Goal: Task Accomplishment & Management: Manage account settings

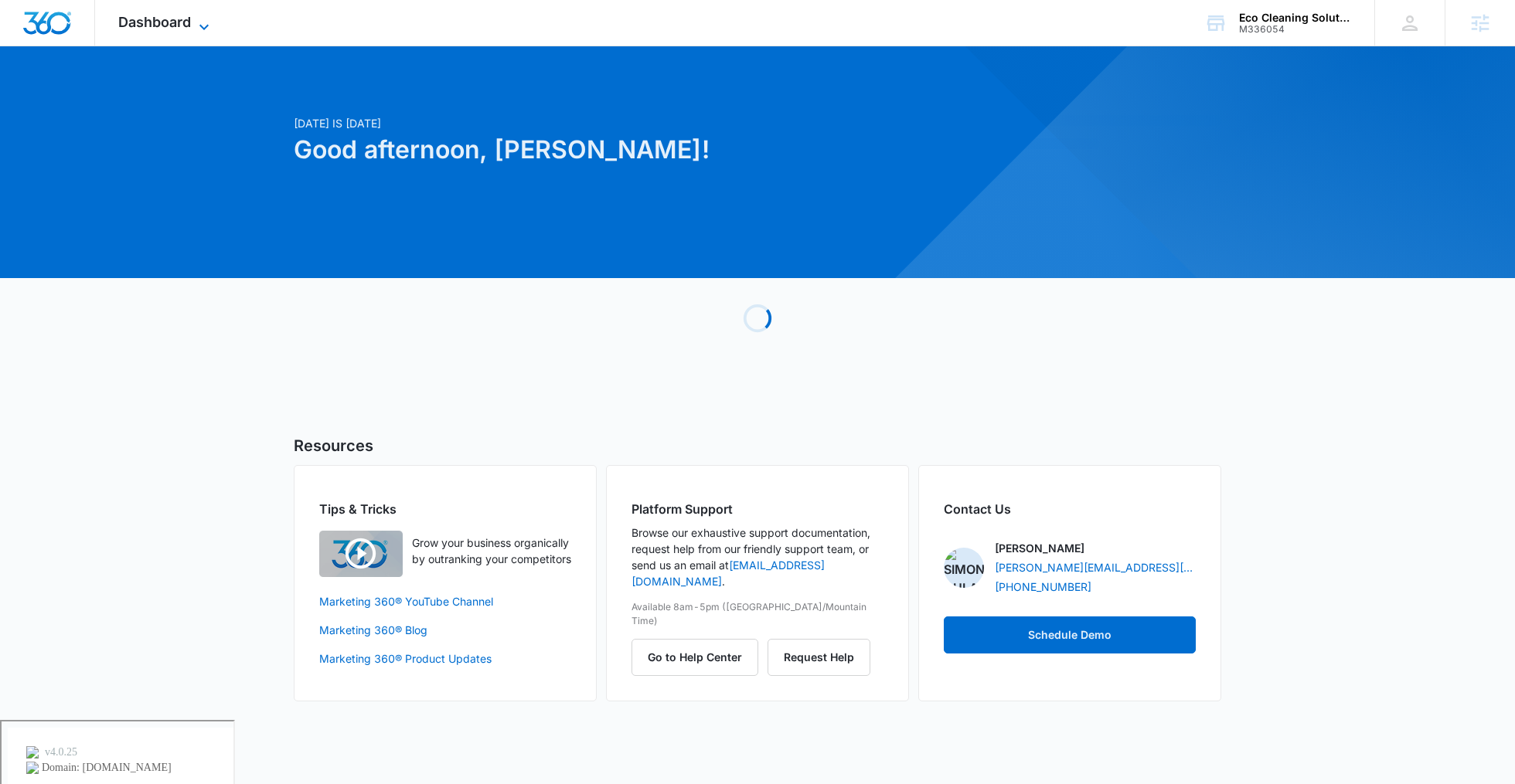
click at [185, 18] on span "Dashboard" at bounding box center [154, 22] width 73 height 17
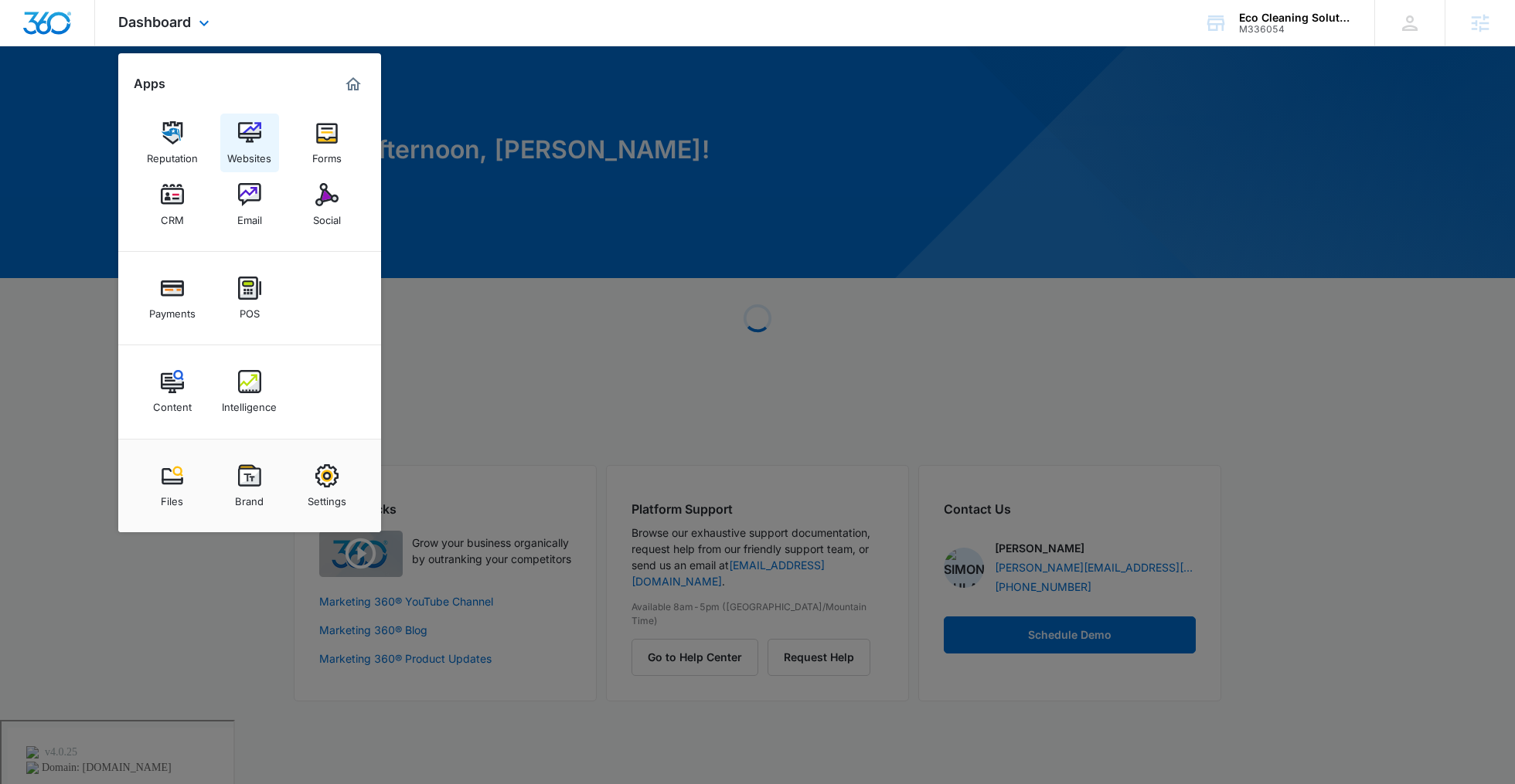
click at [245, 121] on img at bounding box center [249, 132] width 23 height 23
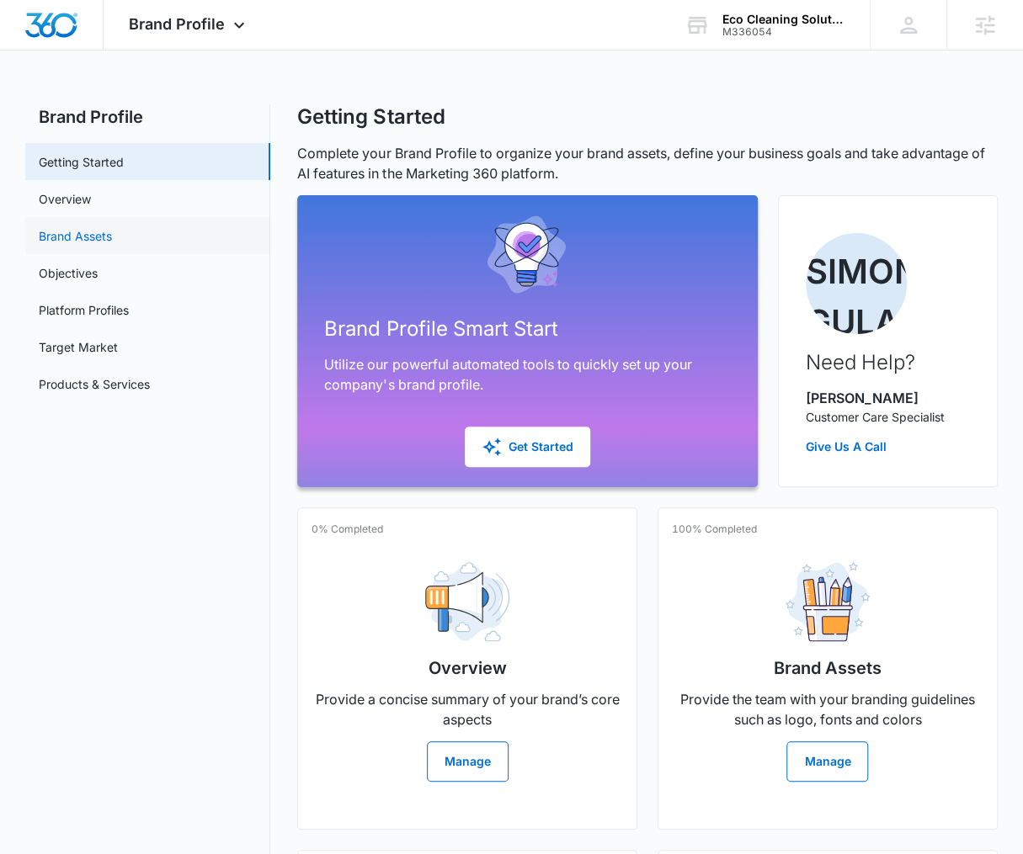
click at [112, 237] on link "Brand Assets" at bounding box center [75, 236] width 73 height 18
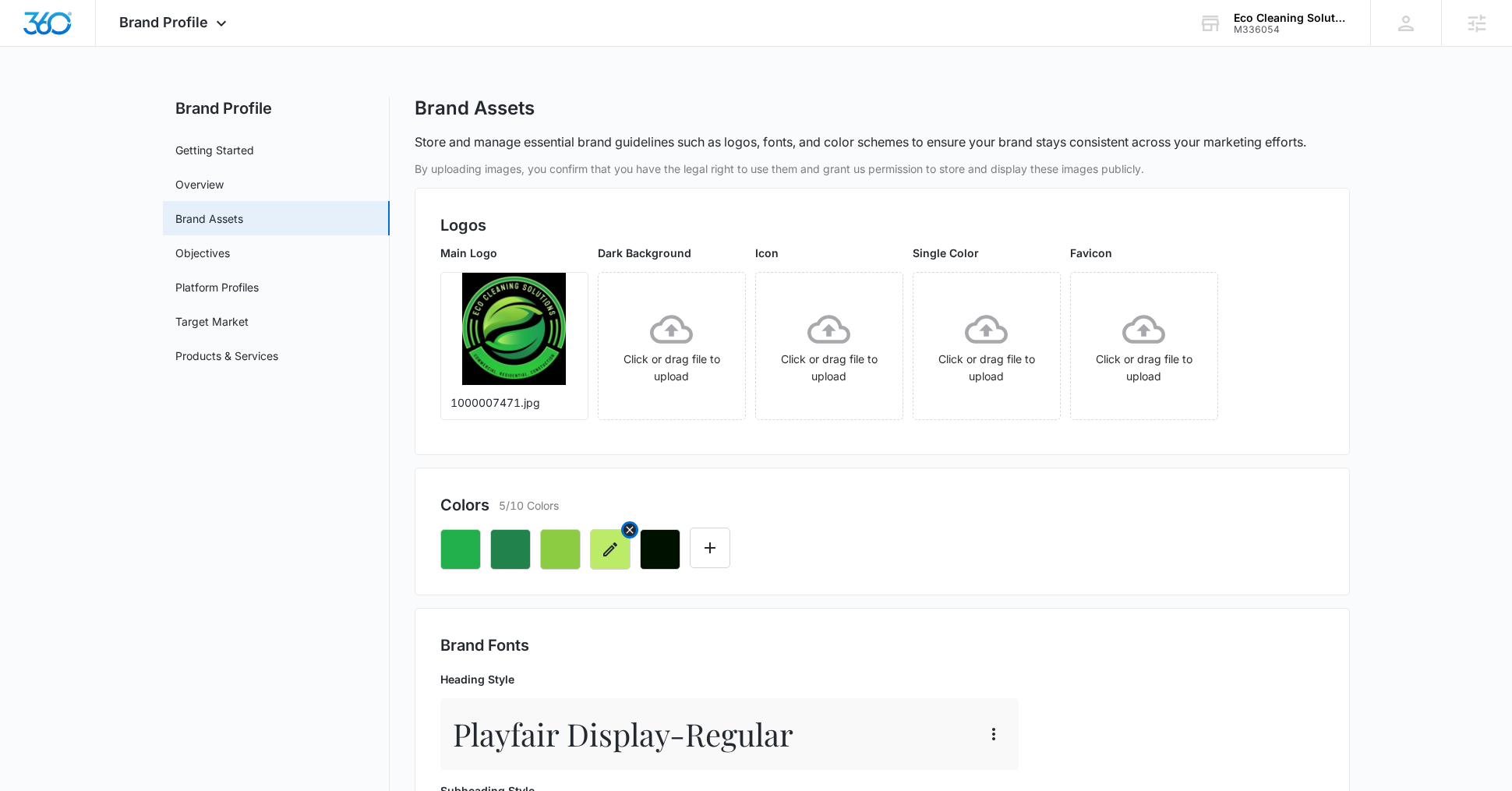
click at [615, 549] on icon "button" at bounding box center [610, 549] width 19 height 19
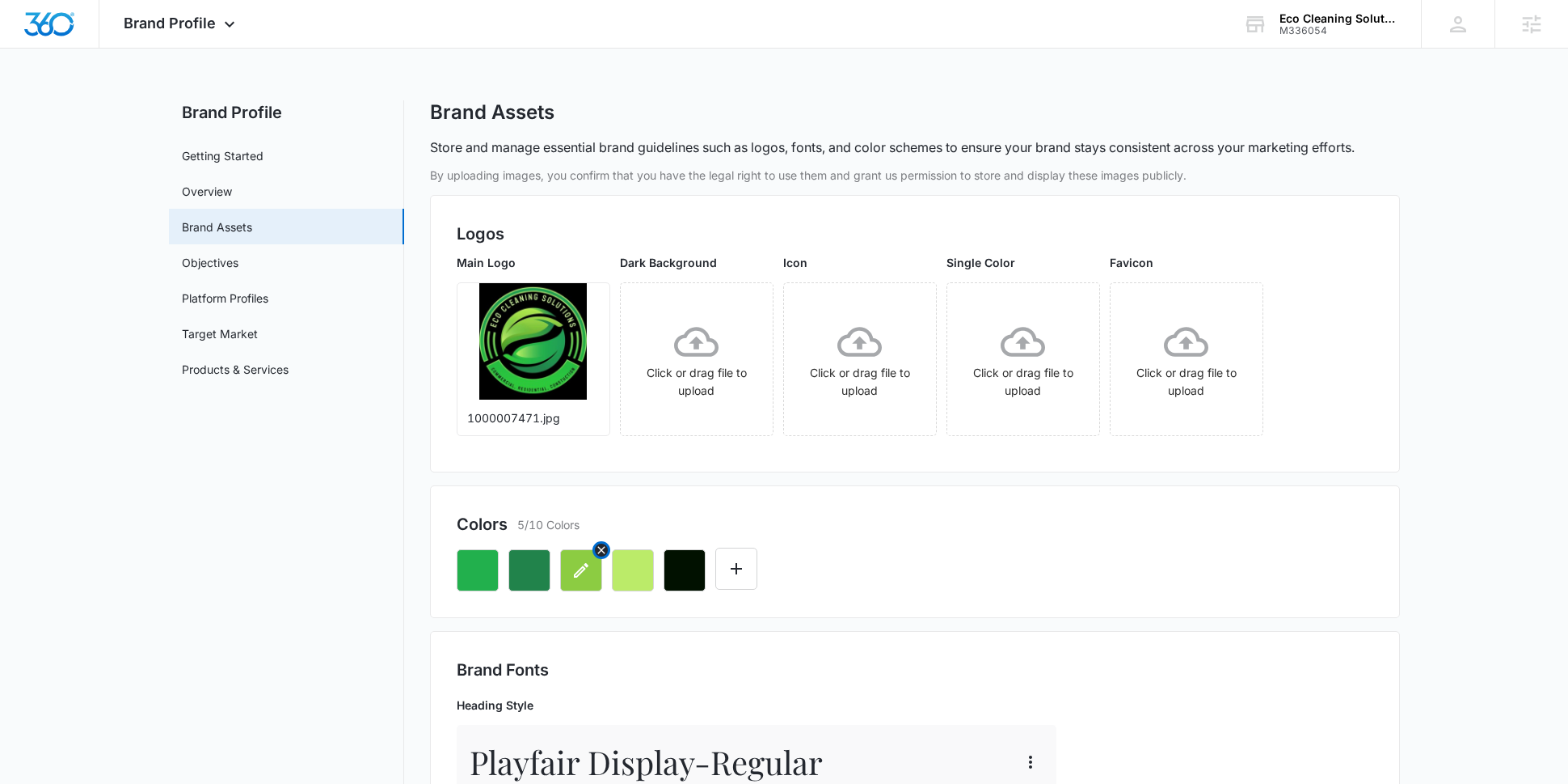
click at [581, 582] on button "button" at bounding box center [581, 571] width 42 height 42
